Goal: Book appointment/travel/reservation

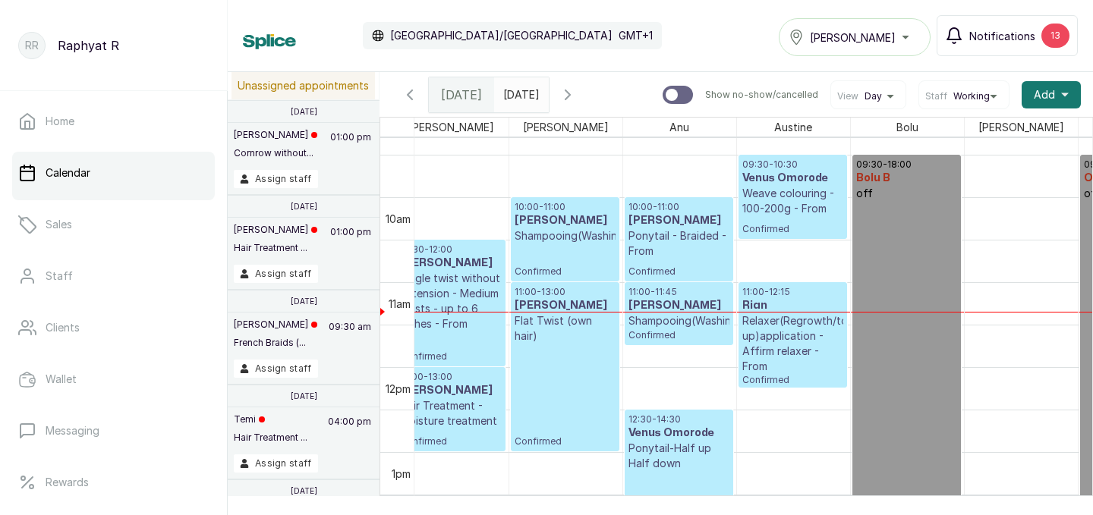
click at [1062, 31] on div "13" at bounding box center [1055, 36] width 28 height 24
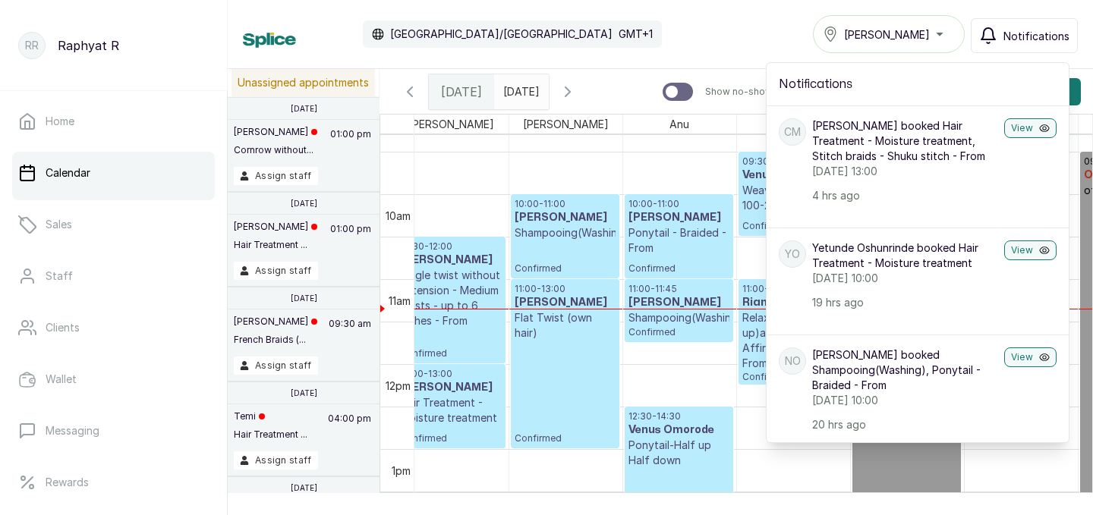
click at [897, 36] on span "[PERSON_NAME]" at bounding box center [887, 35] width 86 height 16
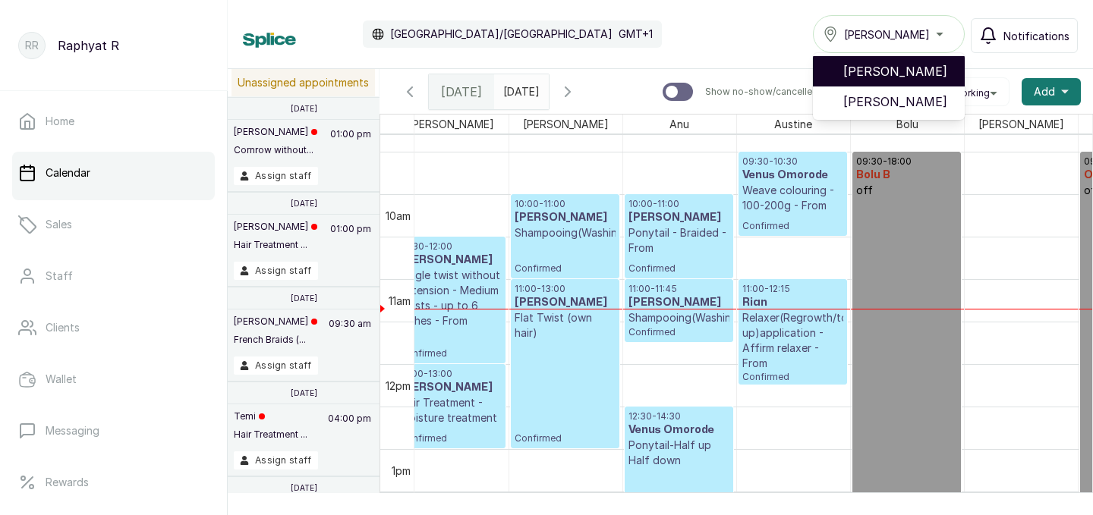
click at [906, 70] on span "[PERSON_NAME]" at bounding box center [897, 71] width 109 height 18
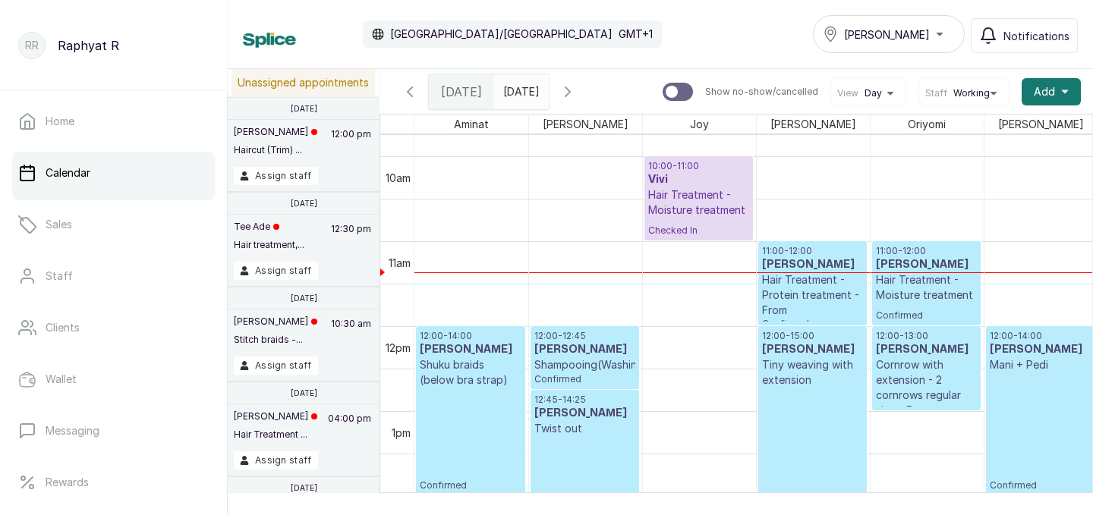
click at [827, 257] on h3 "Eniola Hennessy" at bounding box center [812, 264] width 101 height 15
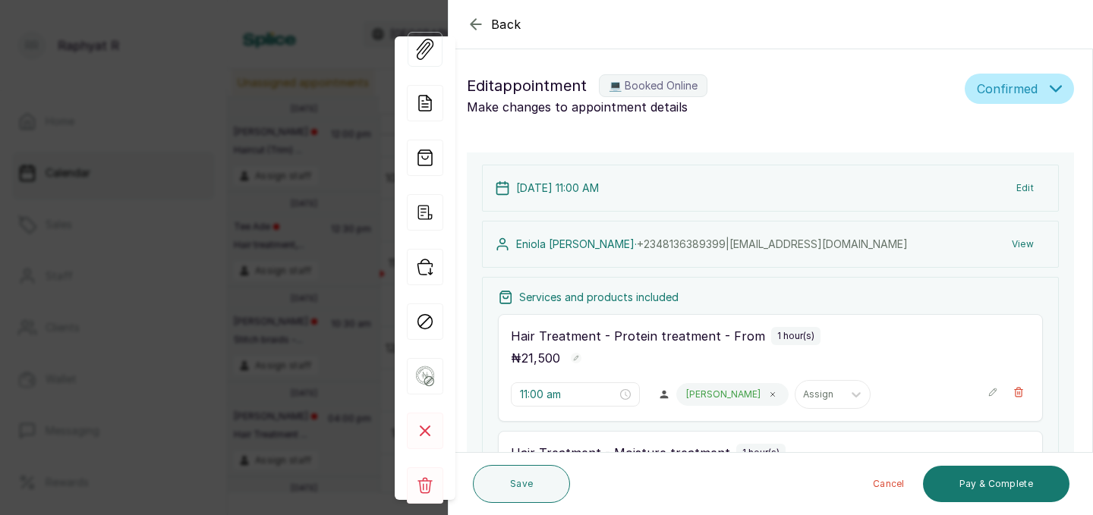
click at [474, 19] on icon "button" at bounding box center [476, 24] width 18 height 18
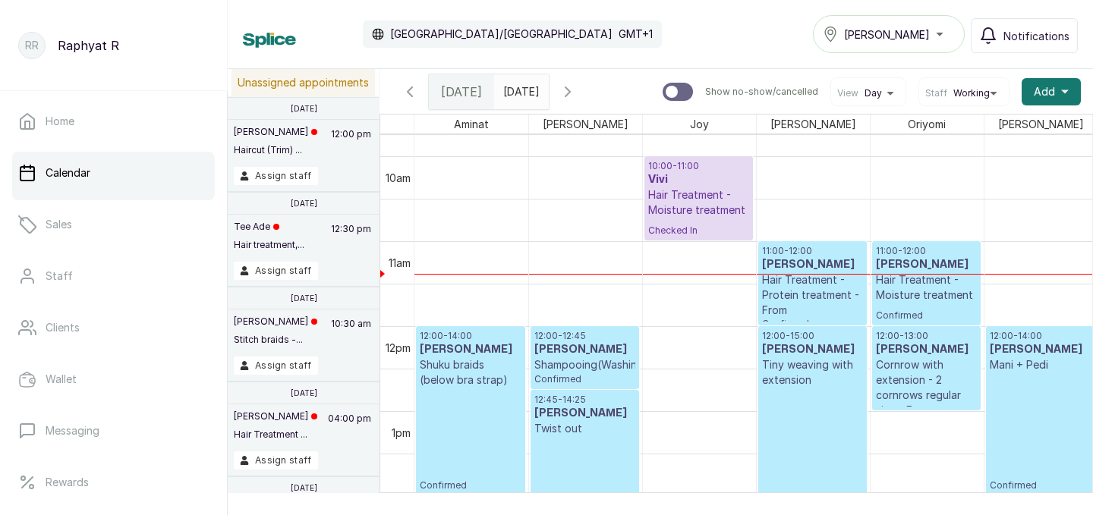
click at [759, 27] on div "Calendar Africa/Lagos GMT+1 Tasala Ikoyi Notifications" at bounding box center [660, 34] width 835 height 38
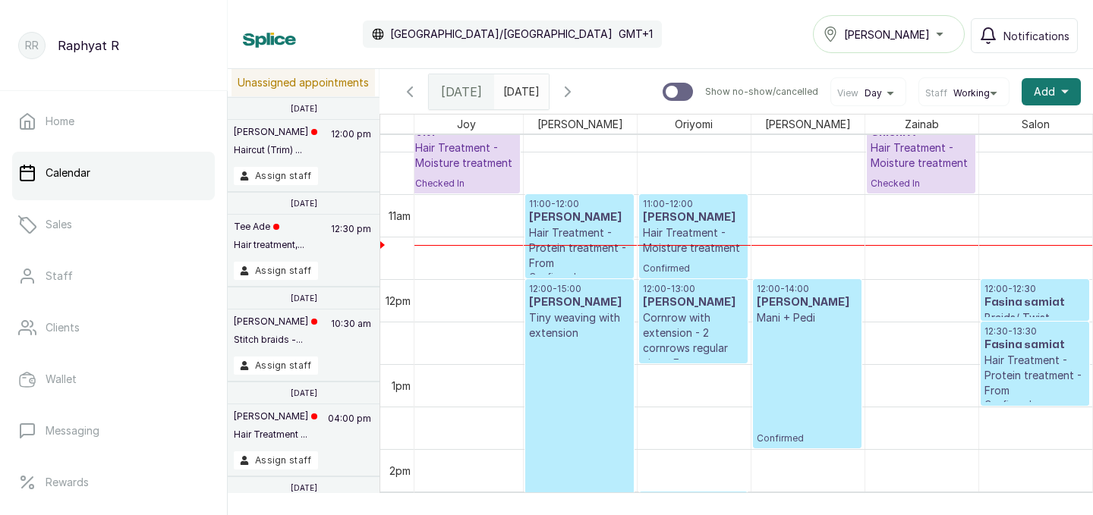
scroll to position [0, 233]
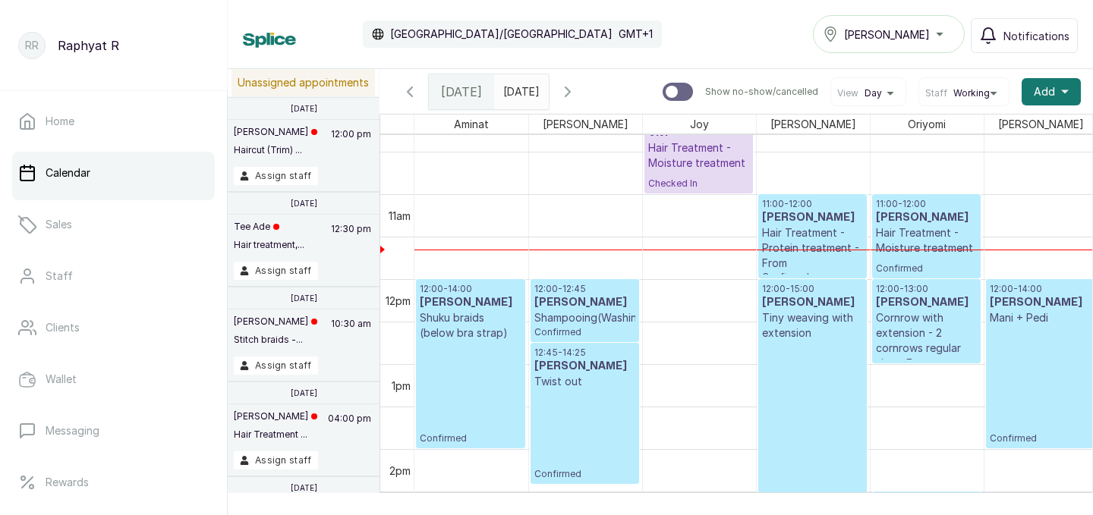
click at [820, 203] on p "11:00 - 12:00" at bounding box center [812, 204] width 101 height 12
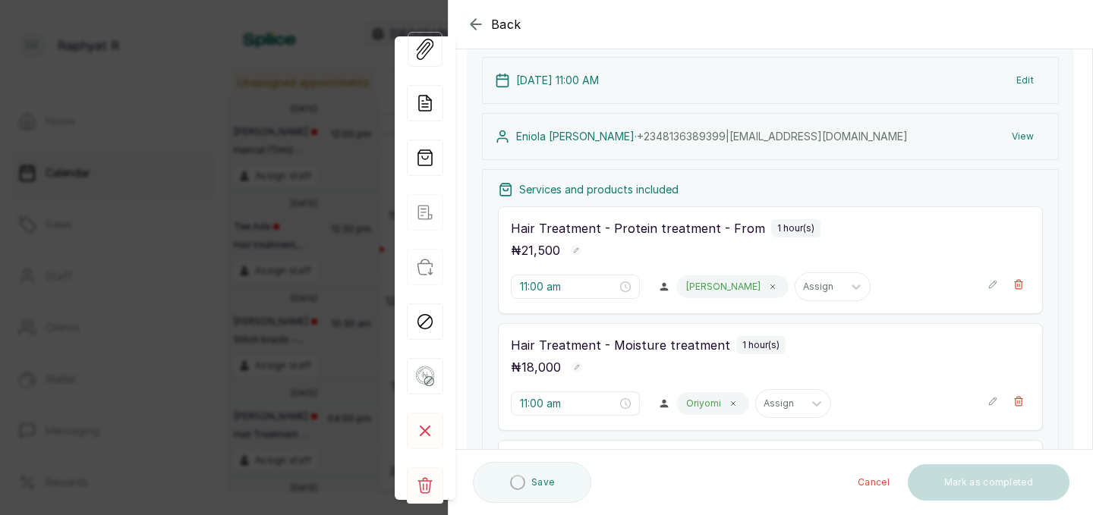
scroll to position [109, 0]
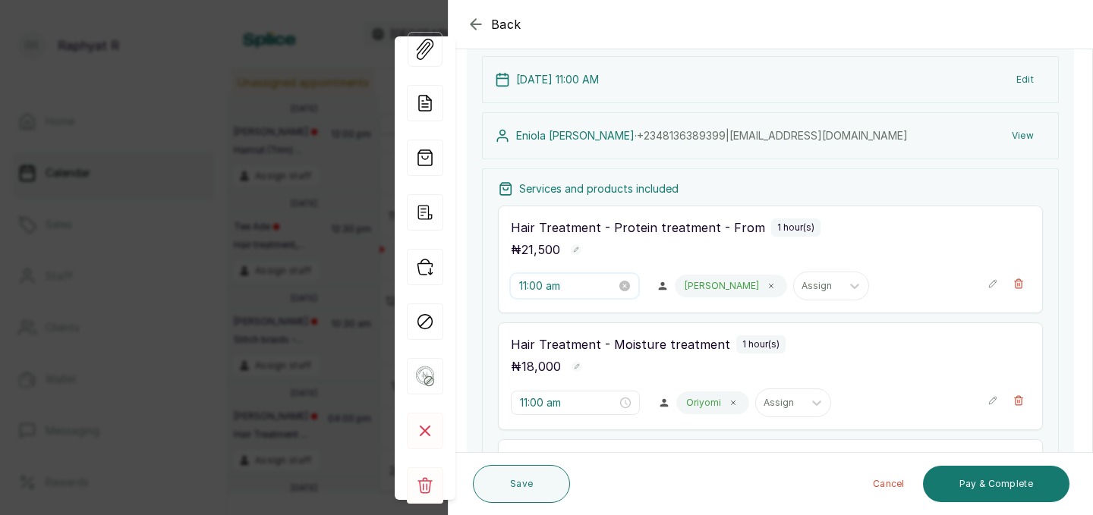
click at [547, 280] on input "11:00 am" at bounding box center [567, 286] width 97 height 17
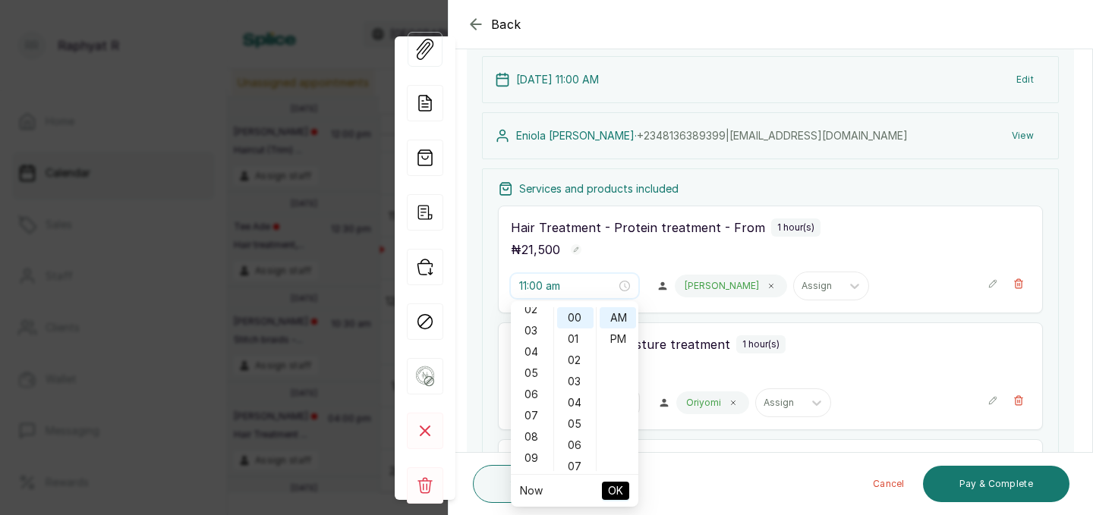
scroll to position [0, 0]
click at [533, 314] on div "12" at bounding box center [532, 317] width 36 height 21
click at [619, 338] on div "PM" at bounding box center [617, 339] width 36 height 21
click at [610, 496] on span "OK" at bounding box center [615, 491] width 15 height 29
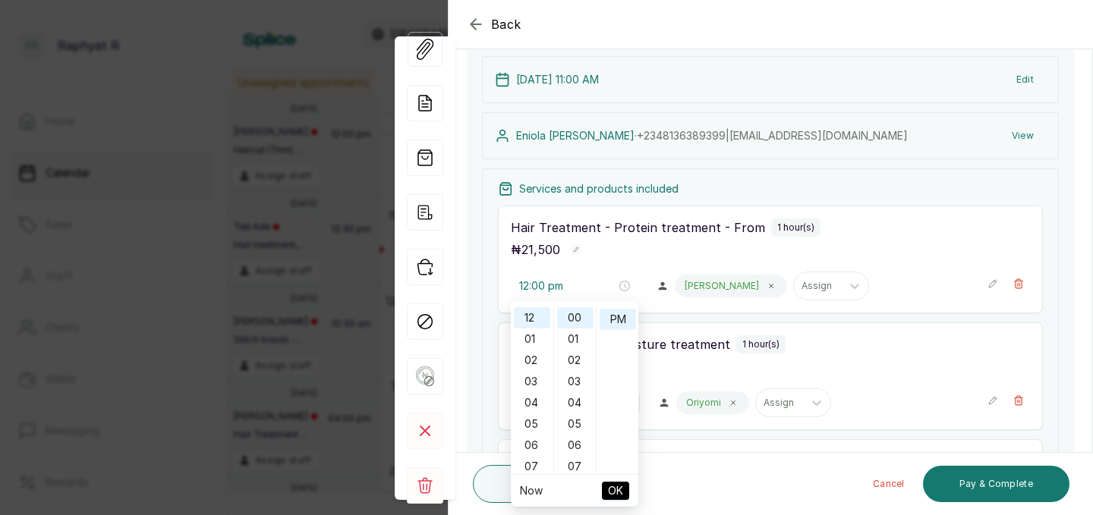
type input "11:00 am"
type input "12:00 pm"
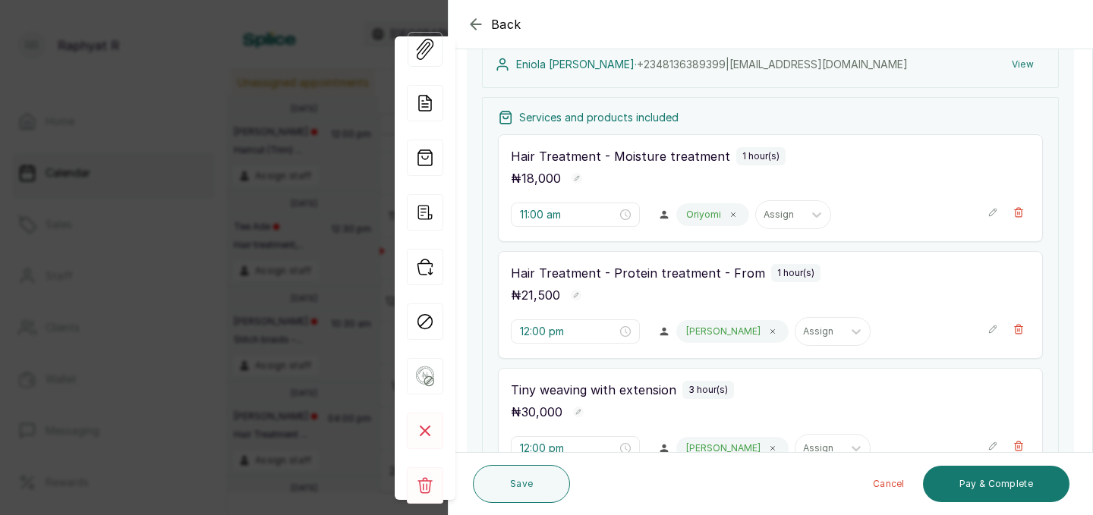
scroll to position [181, 0]
click at [543, 213] on input "11:00 am" at bounding box center [567, 213] width 97 height 17
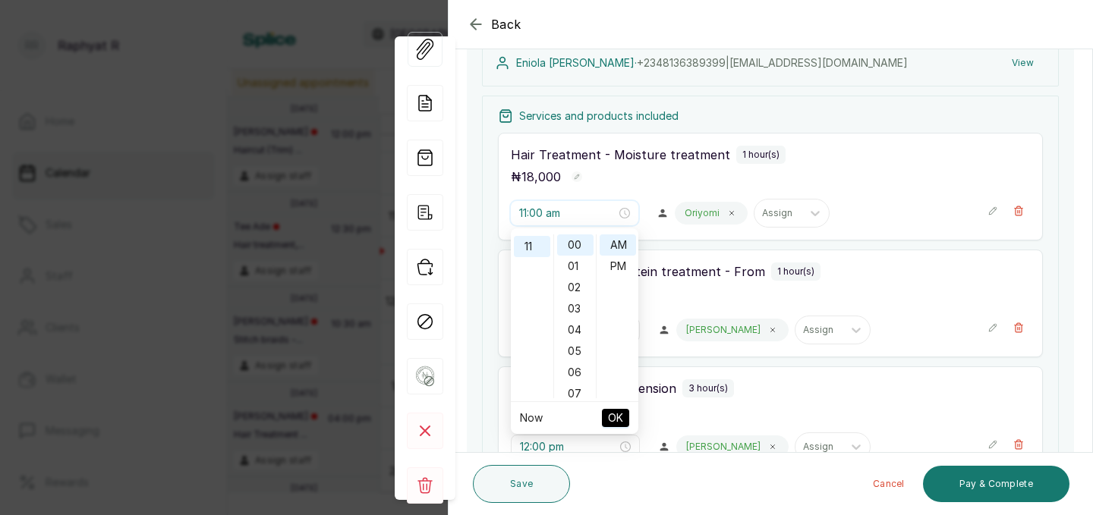
scroll to position [0, 0]
click at [532, 241] on div "12" at bounding box center [532, 244] width 36 height 21
type input "12:00 pm"
click at [618, 263] on div "PM" at bounding box center [617, 266] width 36 height 21
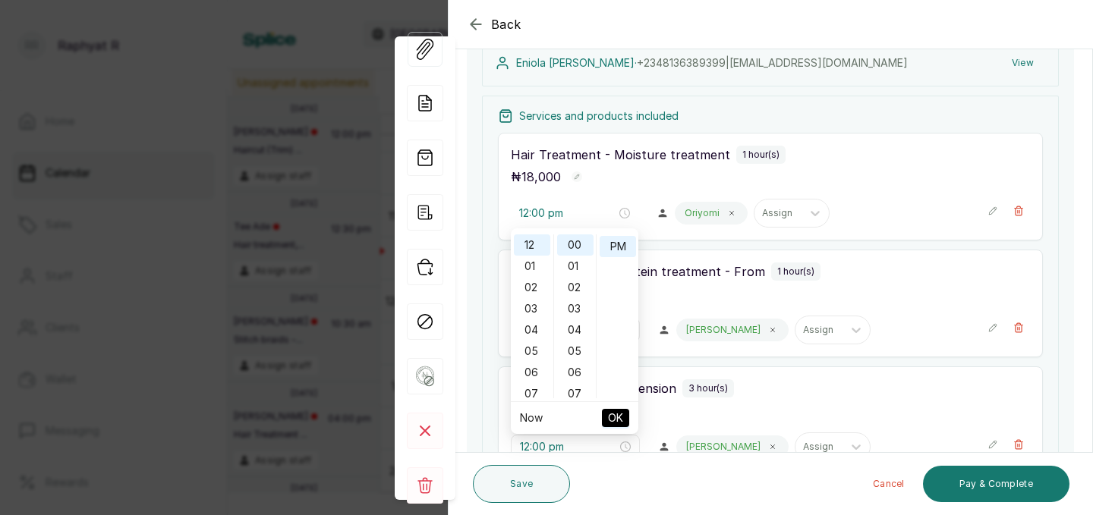
click at [621, 417] on span "OK" at bounding box center [615, 418] width 15 height 29
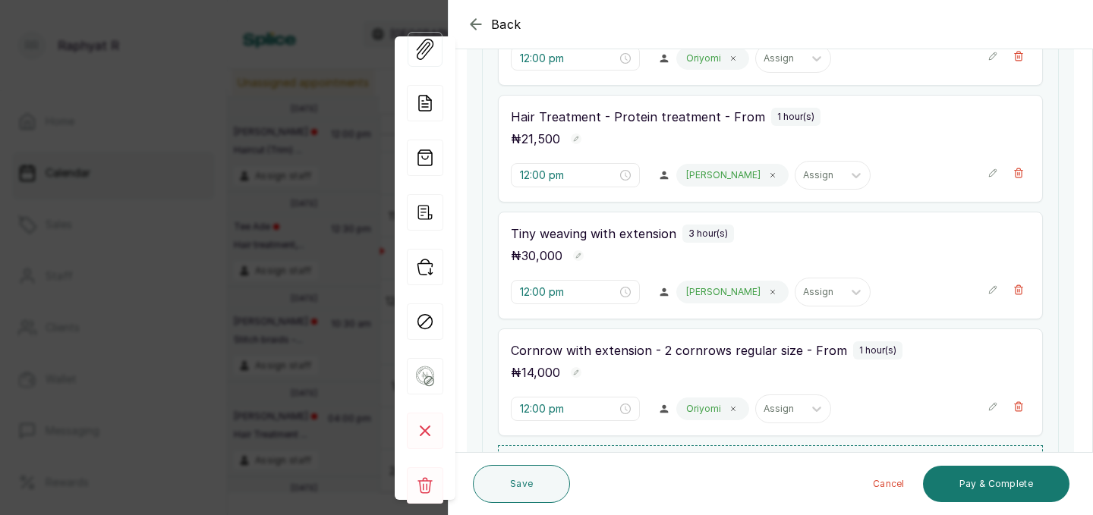
scroll to position [335, 0]
click at [547, 286] on input "12:00 pm" at bounding box center [568, 293] width 97 height 17
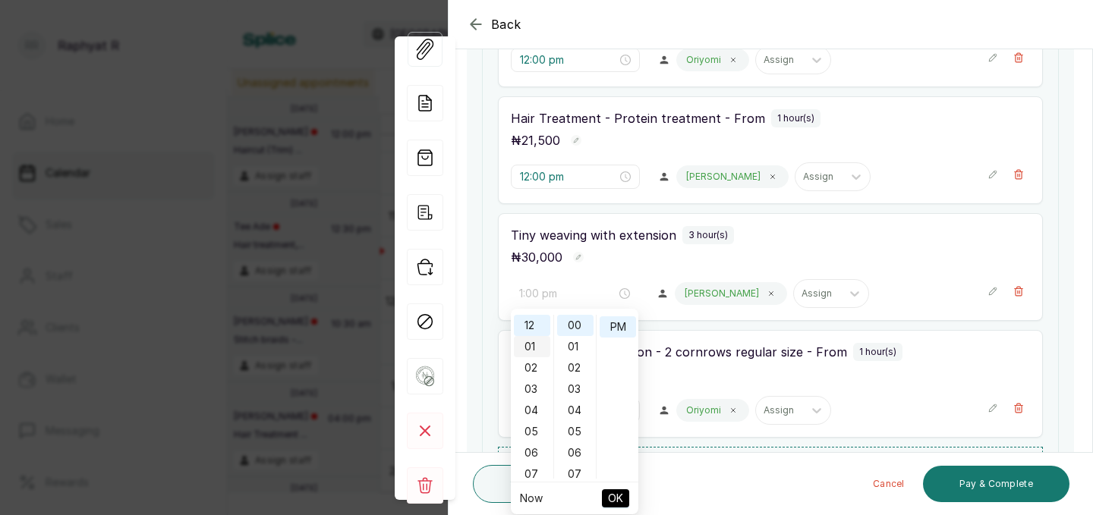
click at [533, 343] on div "01" at bounding box center [532, 346] width 36 height 21
click at [613, 499] on span "OK" at bounding box center [615, 498] width 15 height 29
type input "12:00 pm"
type input "1:00 pm"
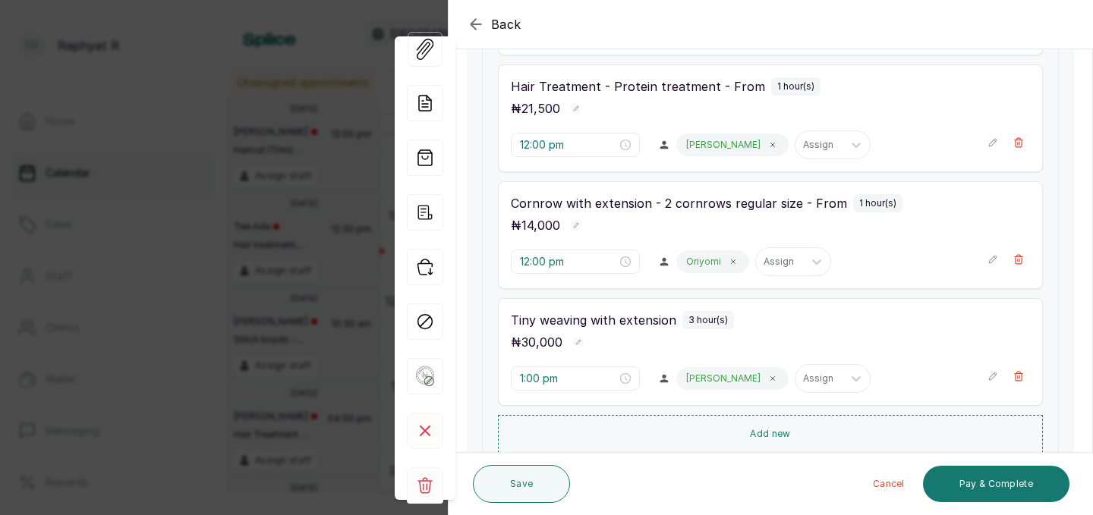
scroll to position [367, 0]
click at [547, 262] on input "12:00 pm" at bounding box center [567, 261] width 97 height 17
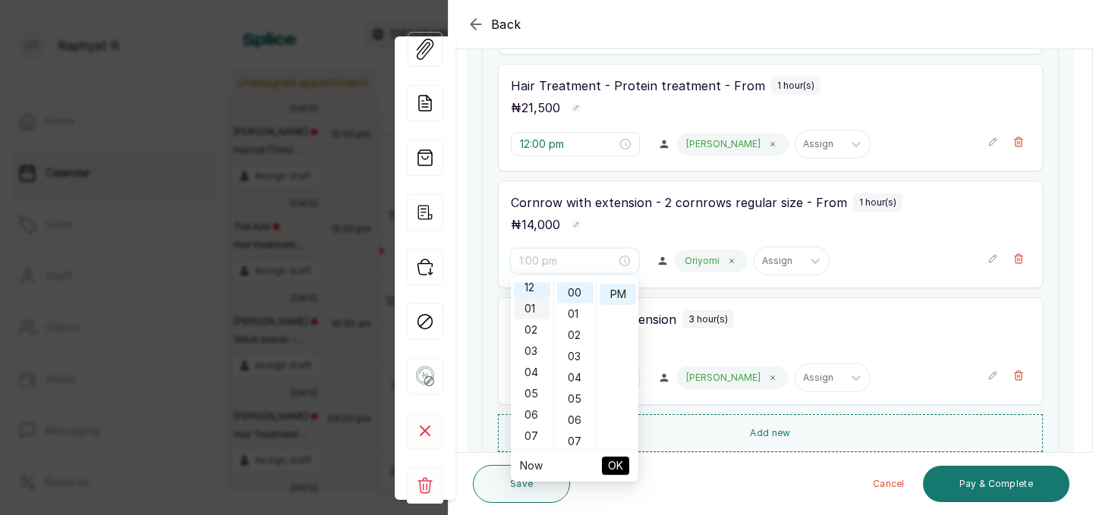
scroll to position [0, 0]
click at [532, 321] on div "01" at bounding box center [532, 314] width 36 height 21
type input "1:00 pm"
click at [606, 470] on button "OK" at bounding box center [615, 466] width 27 height 18
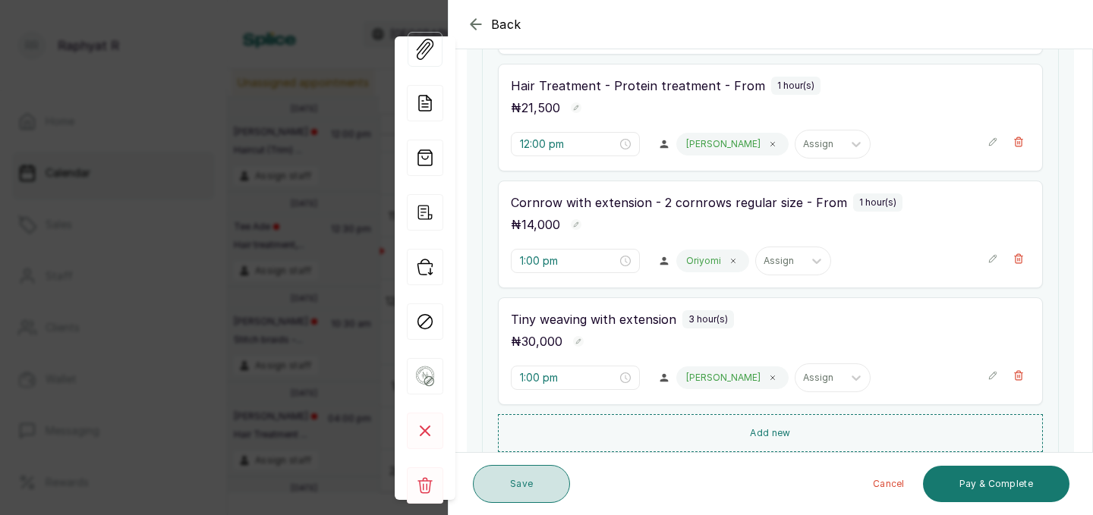
click at [533, 480] on button "Save" at bounding box center [521, 484] width 97 height 38
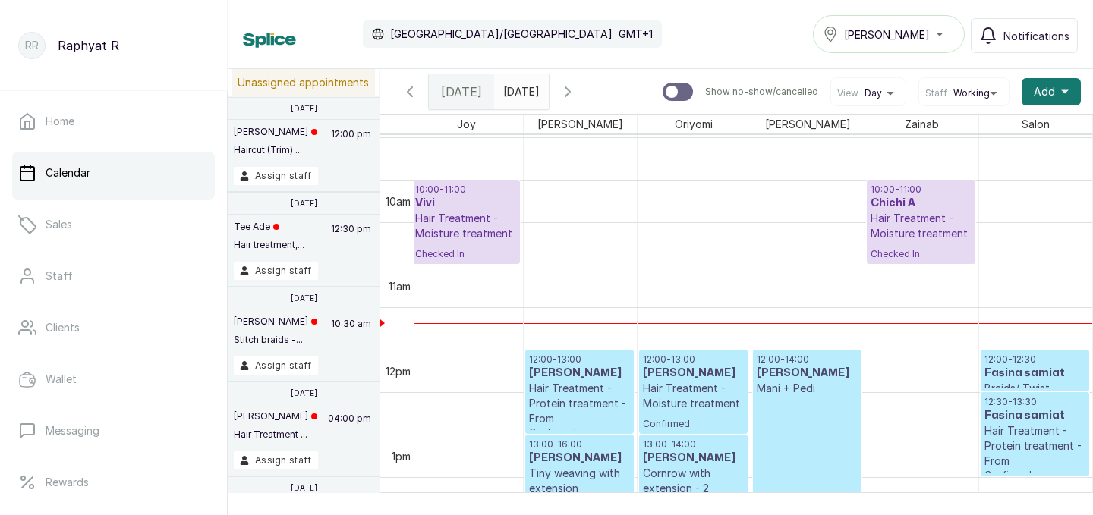
scroll to position [798, 0]
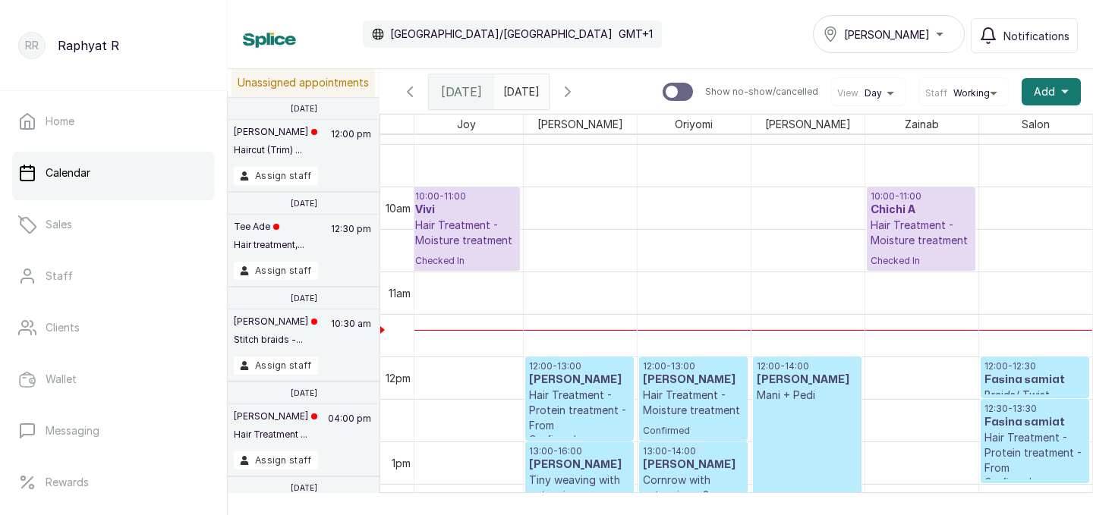
click at [910, 214] on h3 "Chichi A" at bounding box center [920, 210] width 101 height 15
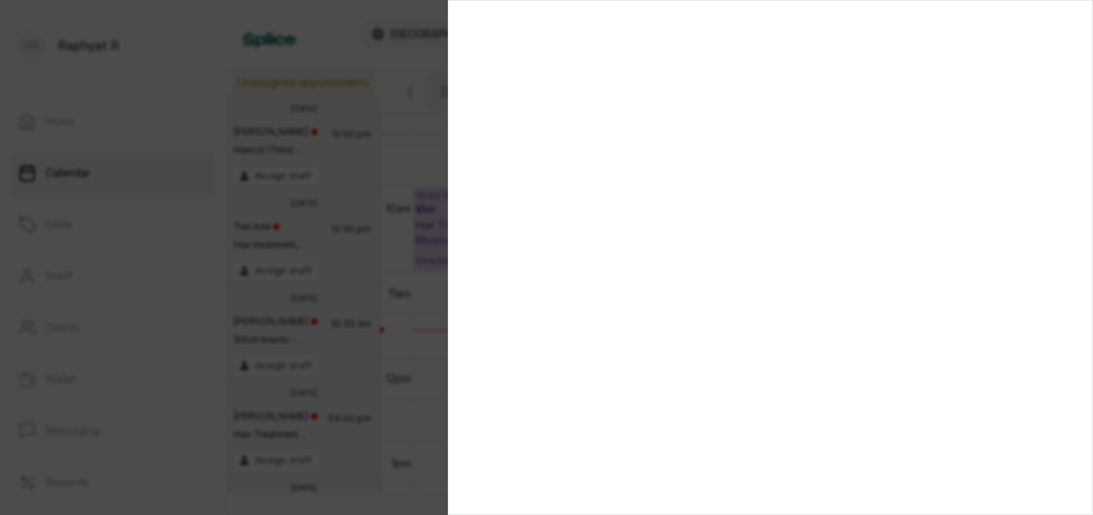
scroll to position [0, 0]
click at [348, 300] on div at bounding box center [546, 257] width 1093 height 515
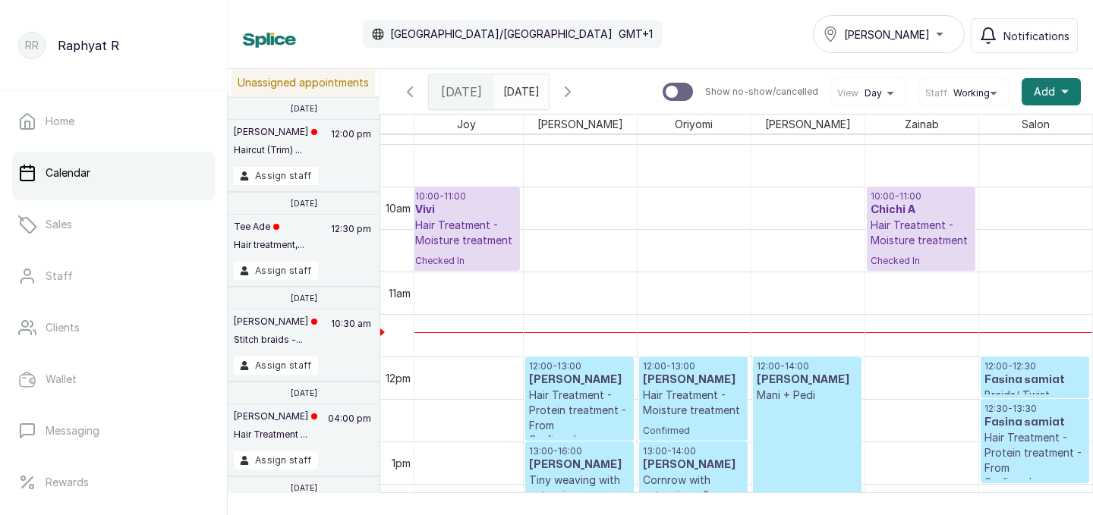
click at [901, 206] on h3 "Chichi A" at bounding box center [920, 210] width 101 height 15
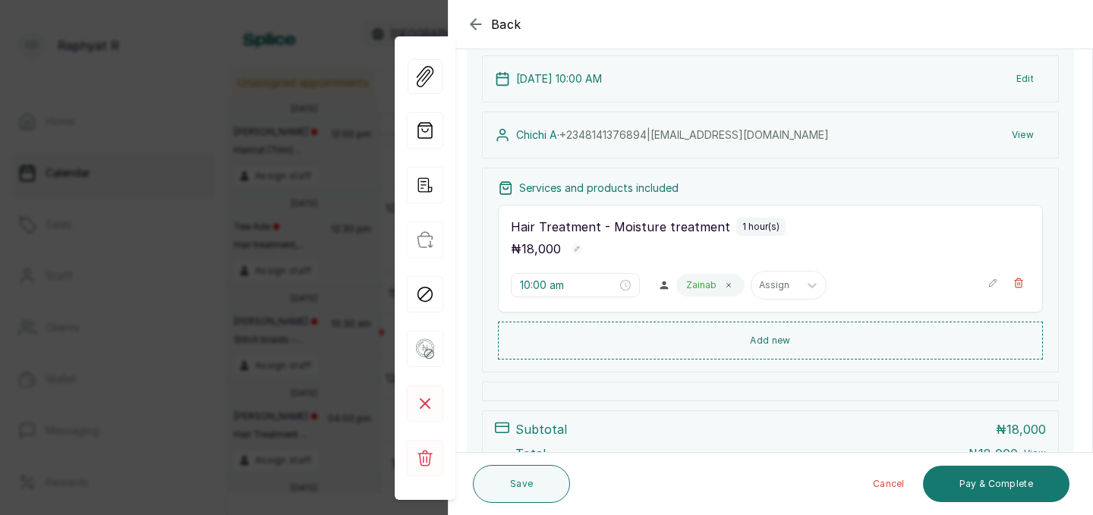
scroll to position [111, 0]
click at [990, 489] on button "Pay & Complete" at bounding box center [996, 484] width 146 height 36
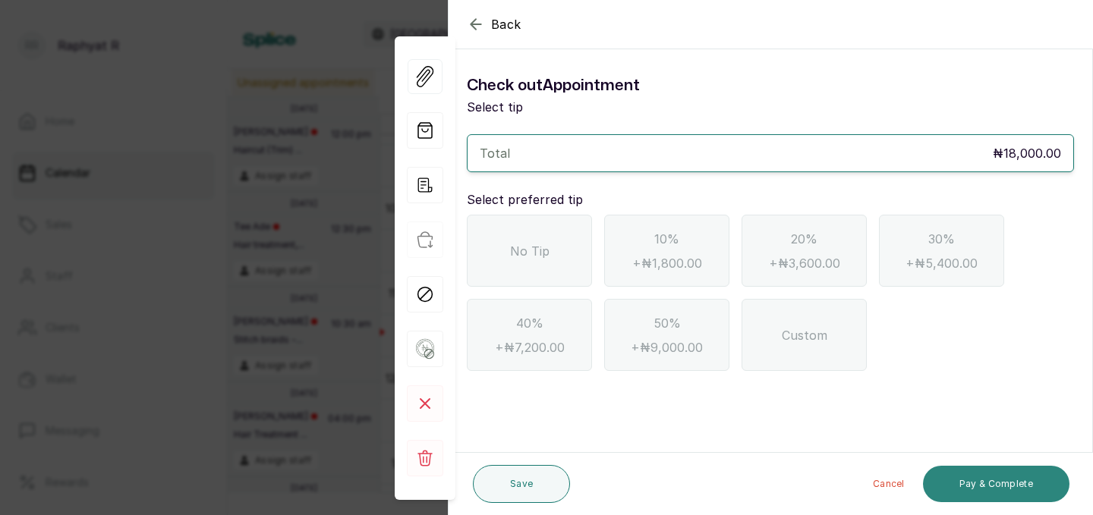
scroll to position [0, 0]
click at [547, 249] on span "No Tip" at bounding box center [529, 251] width 39 height 18
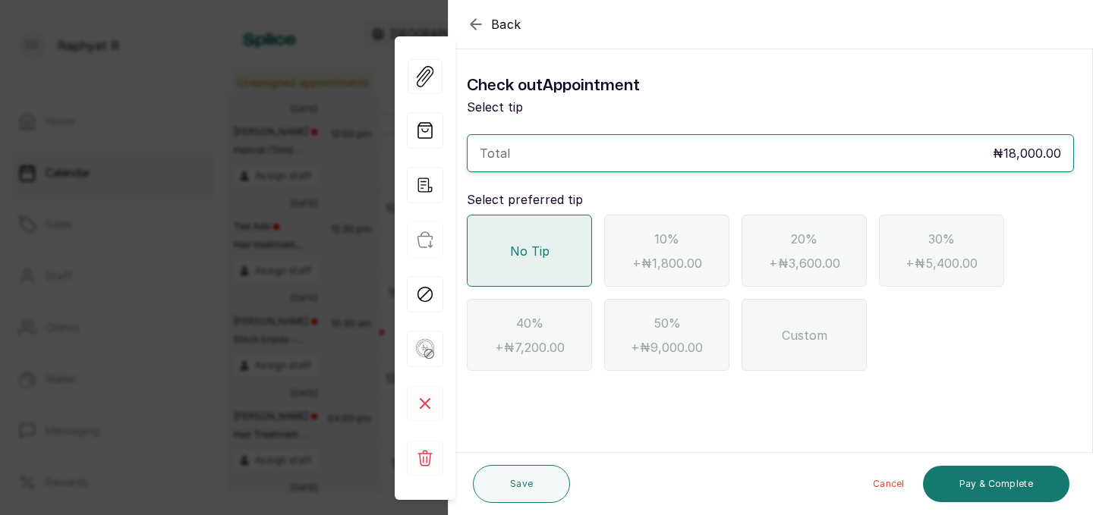
click at [570, 253] on div "No Tip" at bounding box center [529, 251] width 125 height 72
click at [964, 490] on button "Pay & Complete" at bounding box center [996, 484] width 146 height 36
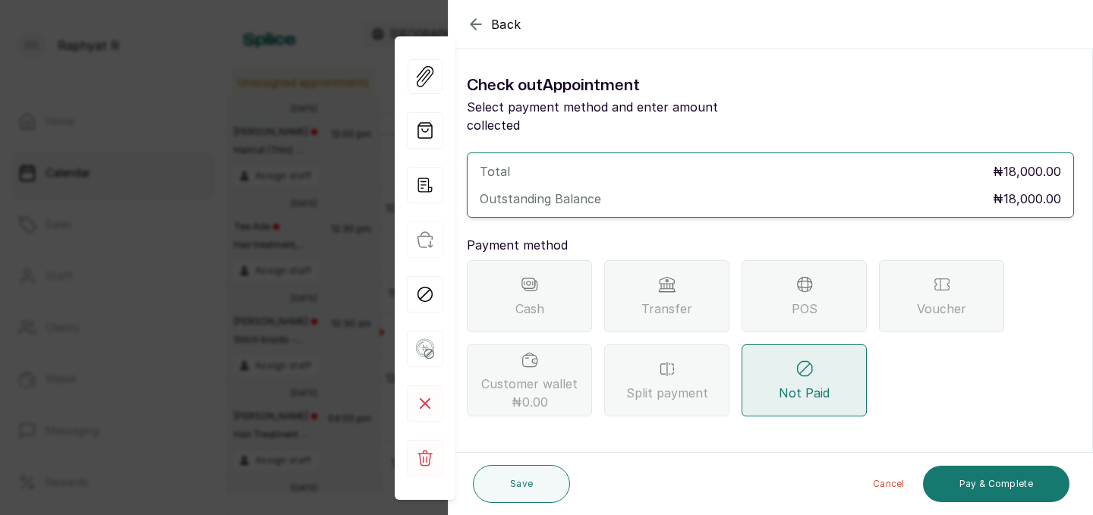
click at [813, 307] on div "POS" at bounding box center [803, 296] width 125 height 72
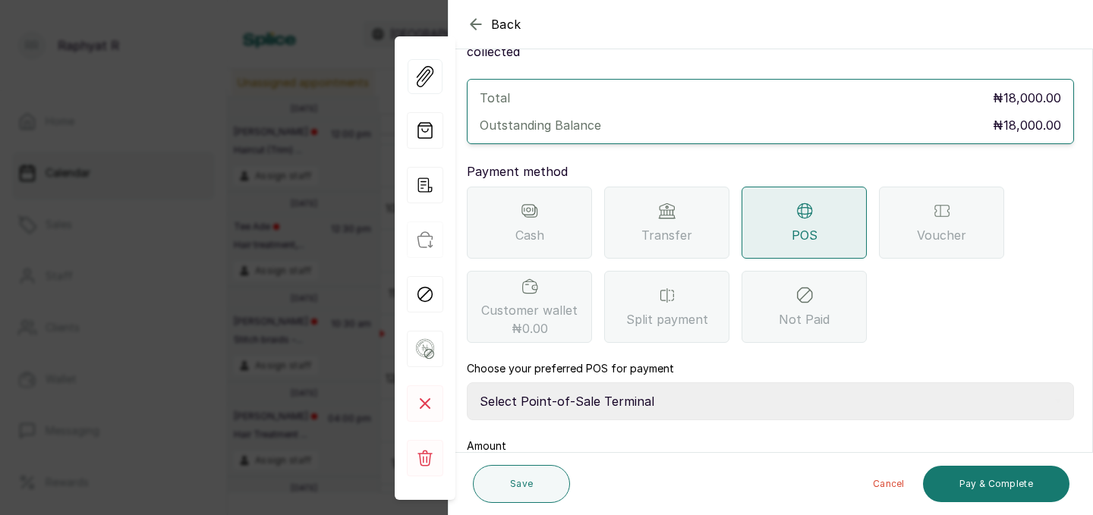
scroll to position [94, 0]
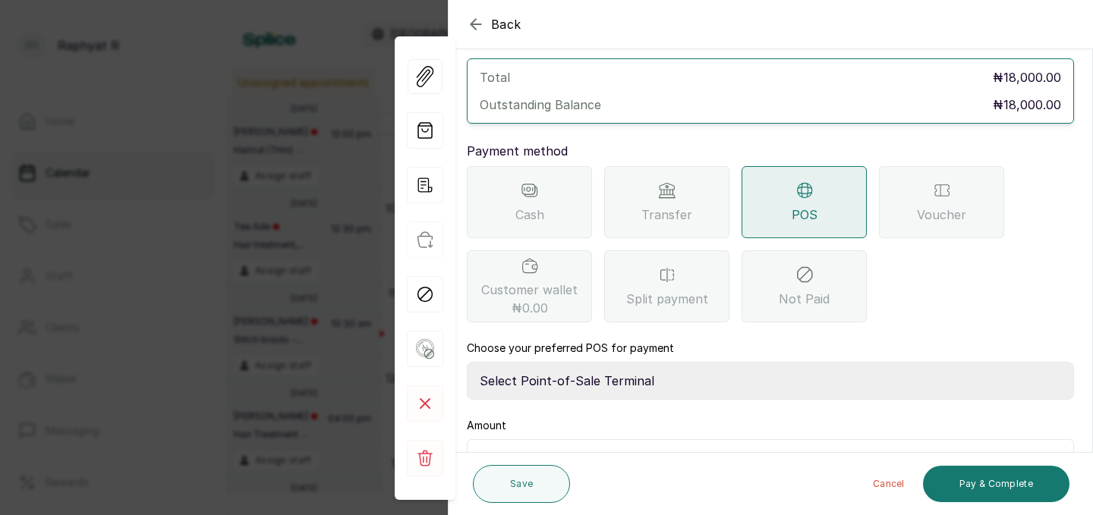
click at [598, 362] on select "Select Point-of-Sale Terminal Traction Providus Bank" at bounding box center [770, 381] width 607 height 38
select select "b1594abb-eea2-48ba-bf5f-ff0754569b84"
click at [542, 449] on input "text" at bounding box center [780, 459] width 567 height 21
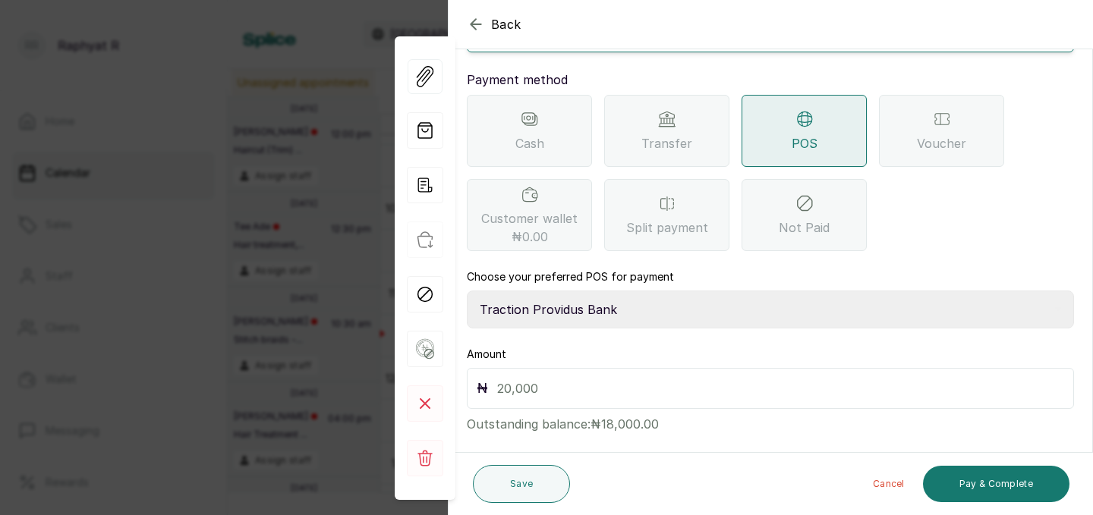
scroll to position [168, 0]
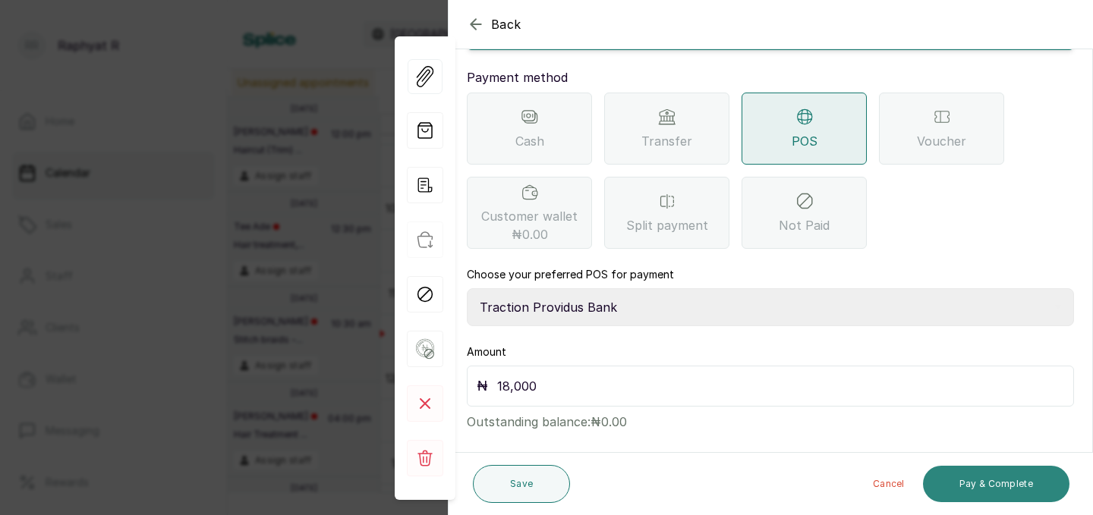
type input "18,000"
click at [1020, 477] on button "Pay & Complete" at bounding box center [996, 484] width 146 height 36
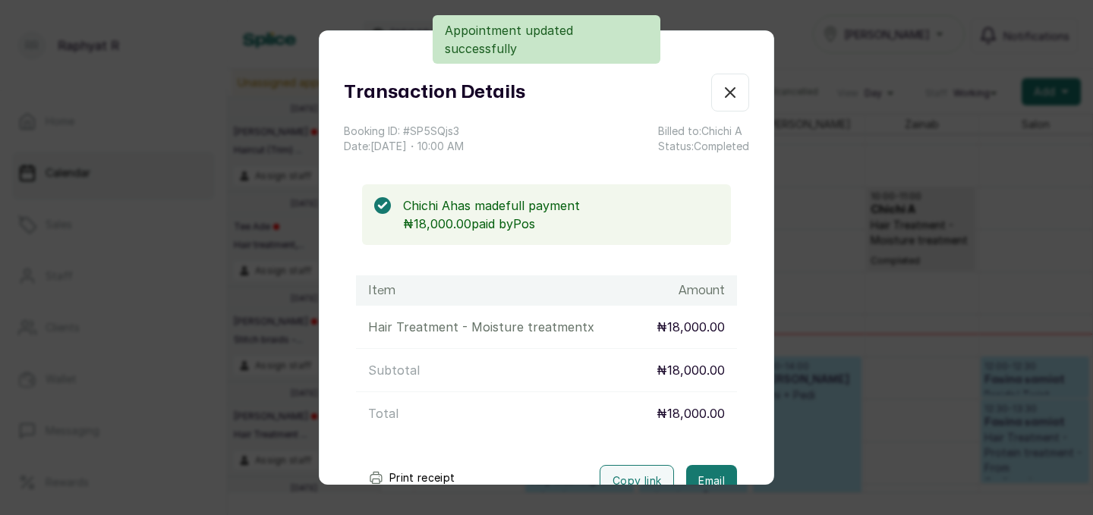
click at [728, 87] on icon "button" at bounding box center [730, 92] width 18 height 18
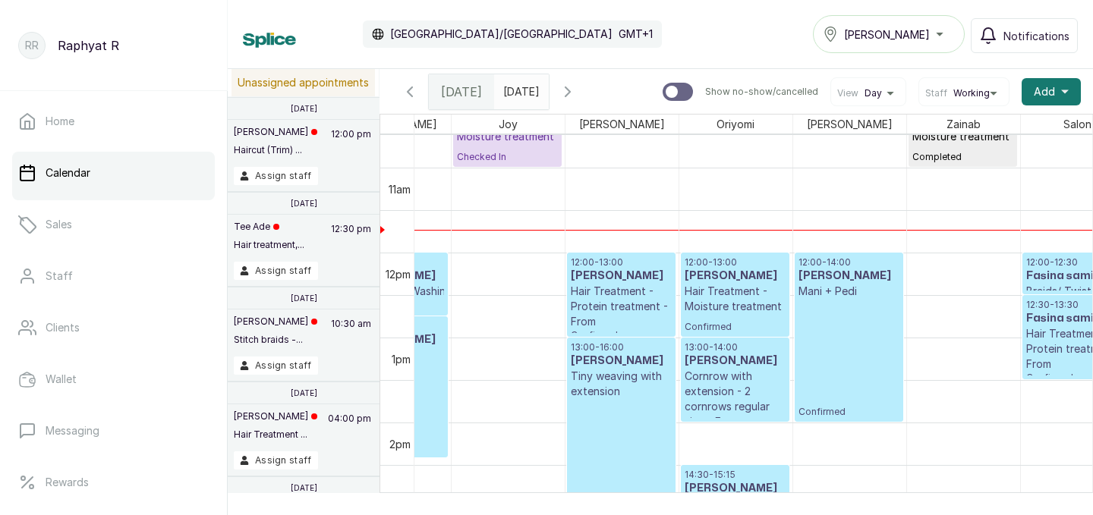
scroll to position [0, 149]
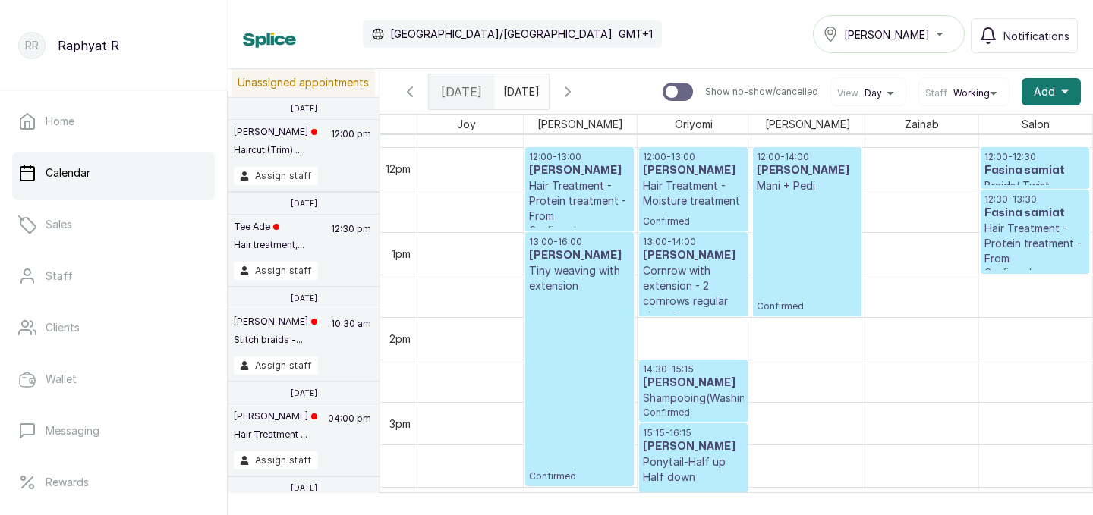
click at [1011, 171] on h3 "Fasina samiat" at bounding box center [1035, 170] width 102 height 15
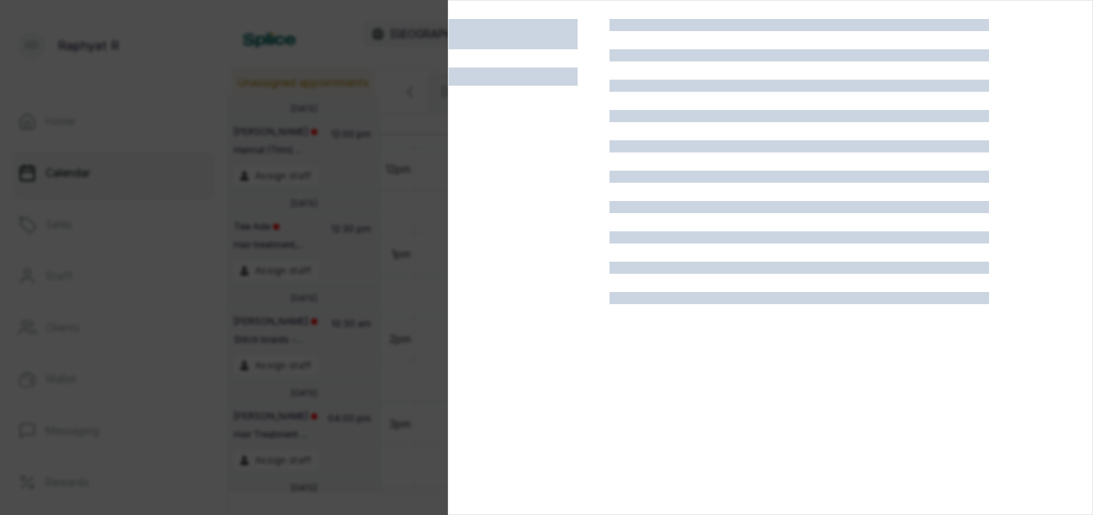
click at [299, 345] on div at bounding box center [546, 257] width 1093 height 515
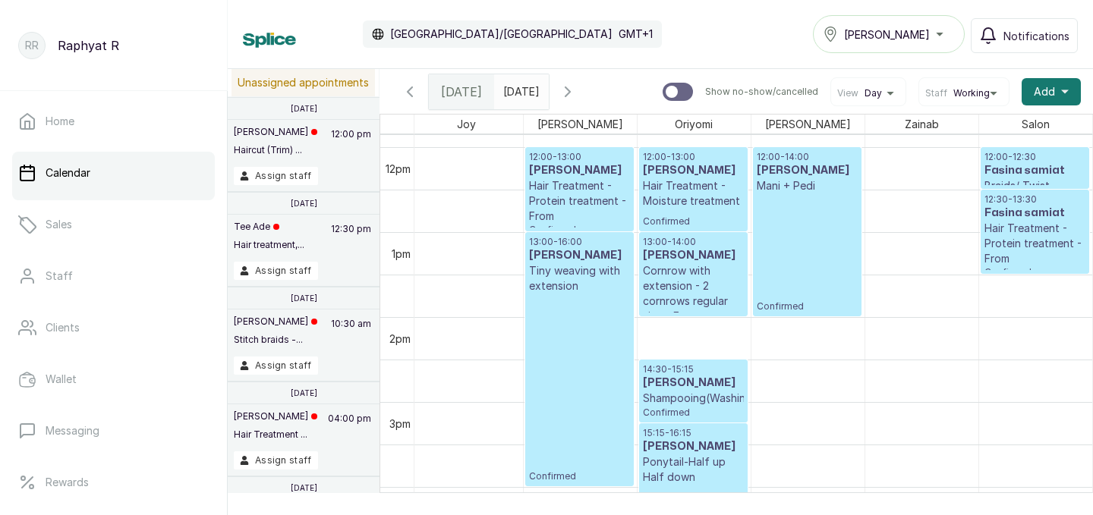
click at [908, 38] on div "[PERSON_NAME]" at bounding box center [889, 34] width 132 height 18
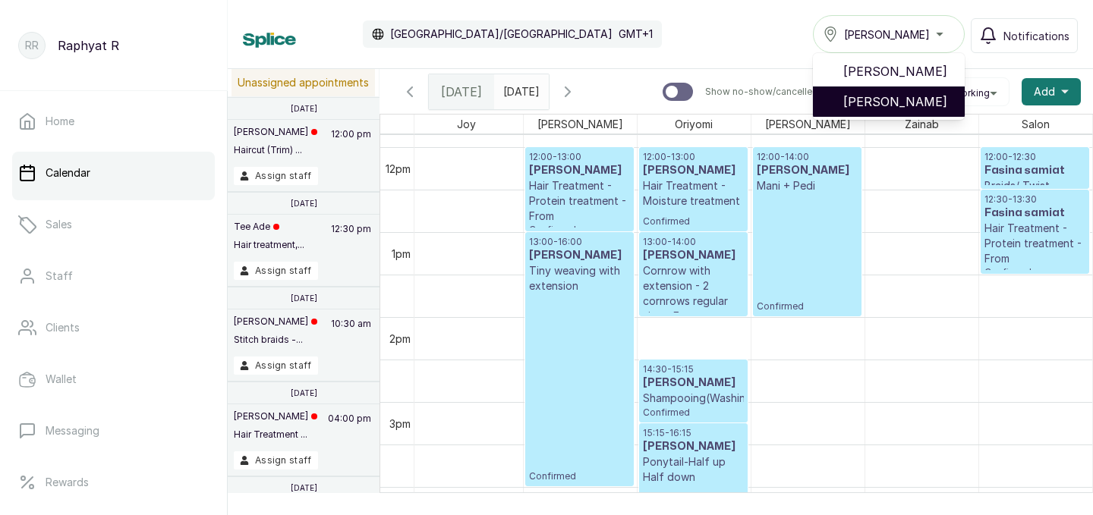
click at [905, 98] on span "[PERSON_NAME]" at bounding box center [897, 102] width 109 height 18
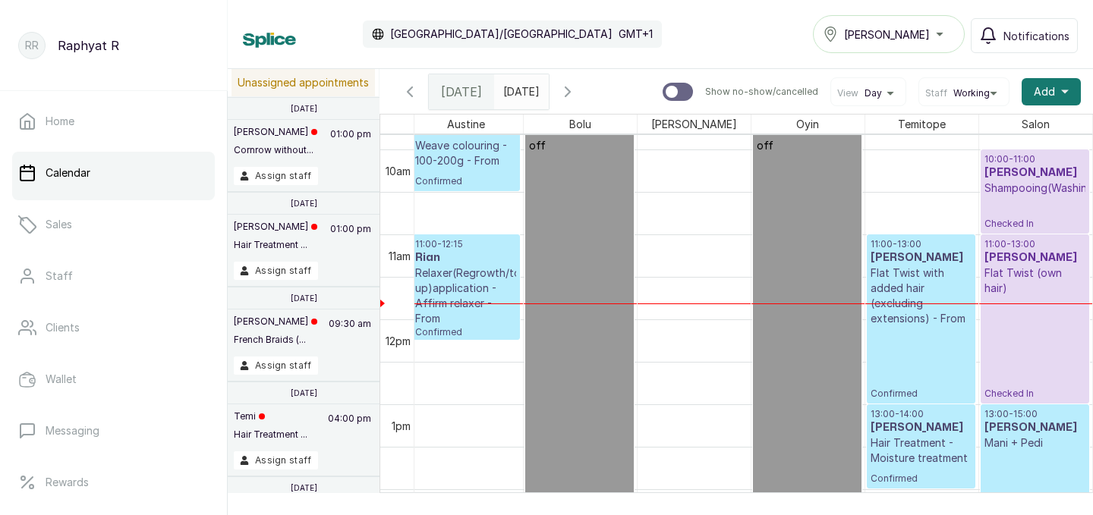
scroll to position [837, 0]
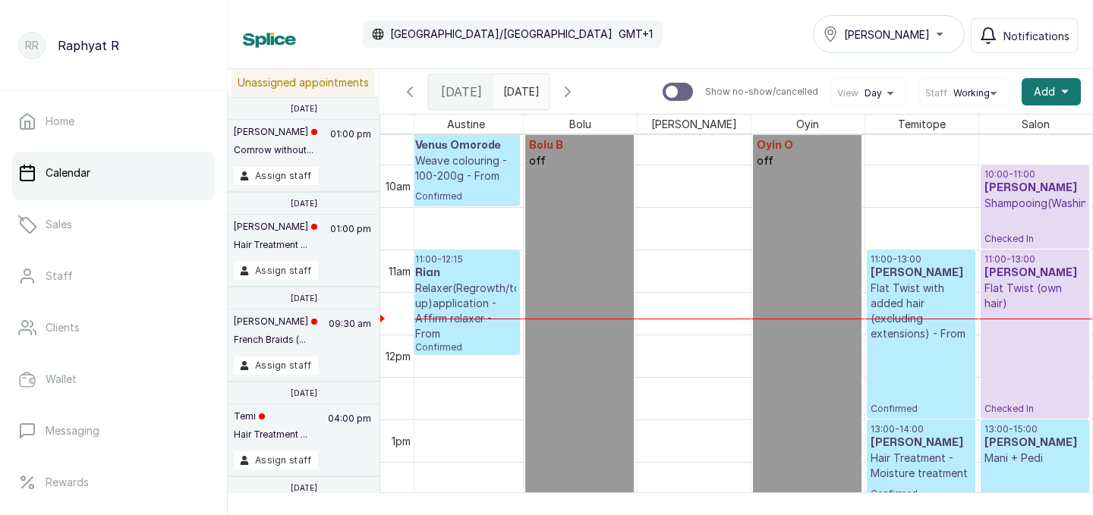
click at [892, 44] on button "[PERSON_NAME]" at bounding box center [889, 34] width 152 height 38
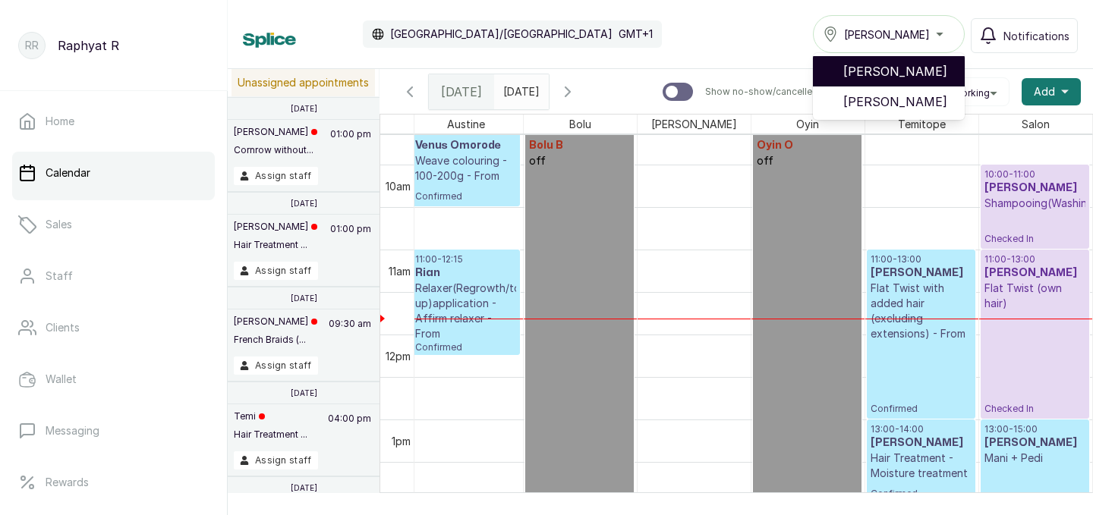
click at [902, 72] on span "[PERSON_NAME]" at bounding box center [897, 71] width 109 height 18
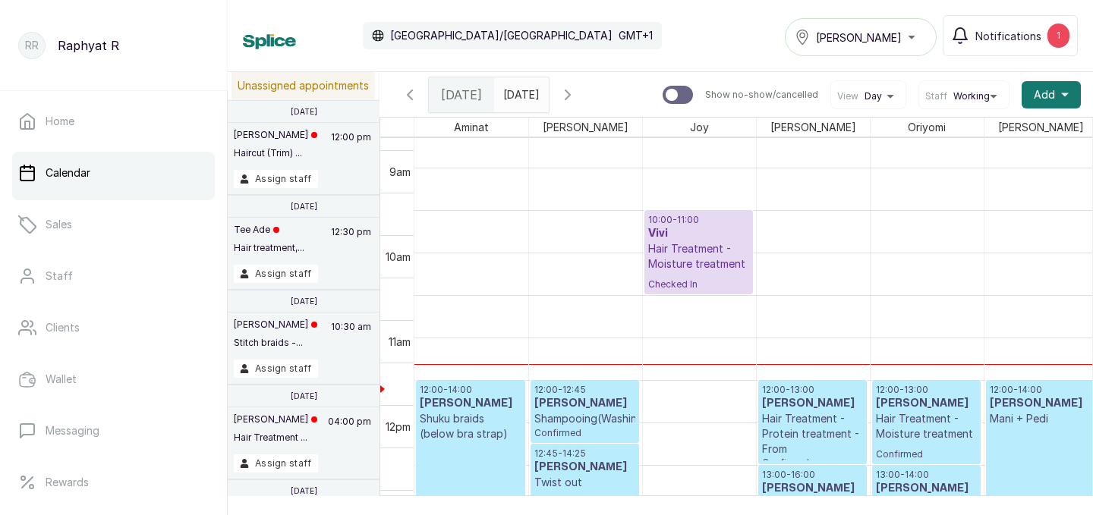
scroll to position [778, 0]
